Goal: Browse casually

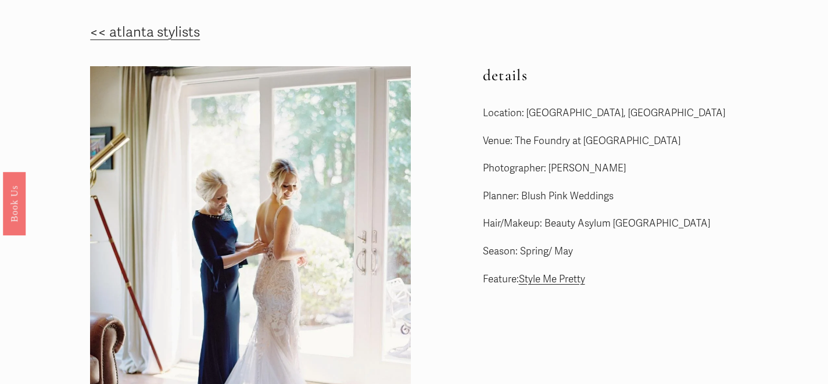
scroll to position [2, 0]
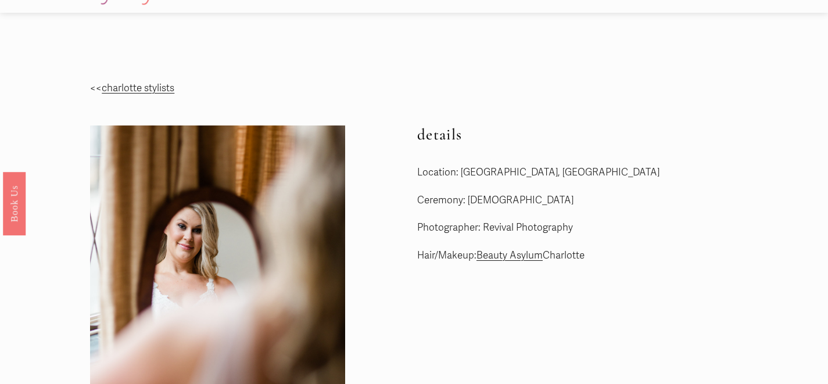
scroll to position [21, 0]
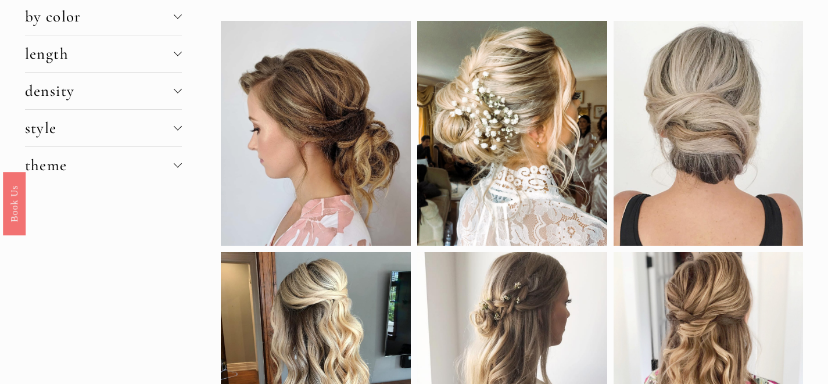
scroll to position [38, 0]
